Goal: Navigation & Orientation: Find specific page/section

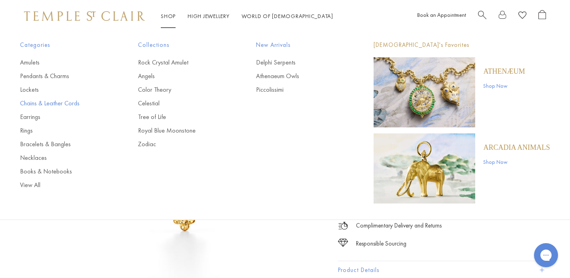
click at [59, 104] on link "Chains & Leather Cords" at bounding box center [63, 103] width 86 height 9
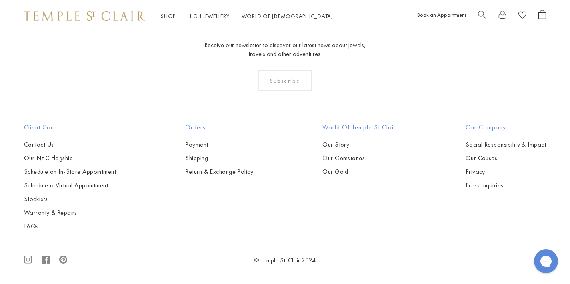
scroll to position [1218, 0]
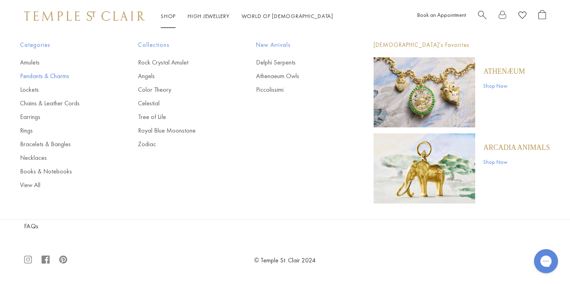
click at [58, 75] on link "Pendants & Charms" at bounding box center [63, 76] width 86 height 9
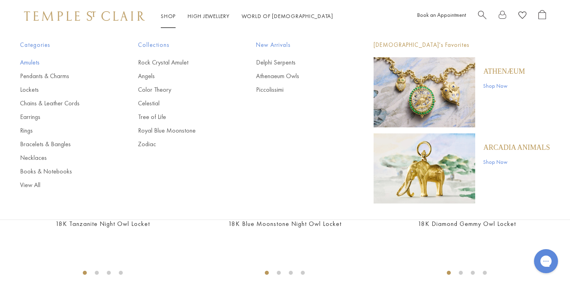
click at [30, 59] on link "Amulets" at bounding box center [63, 62] width 86 height 9
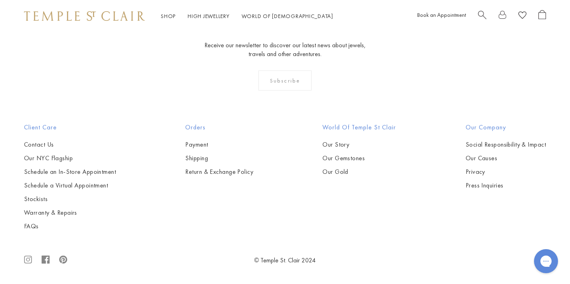
scroll to position [5248, 0]
